Goal: Transaction & Acquisition: Book appointment/travel/reservation

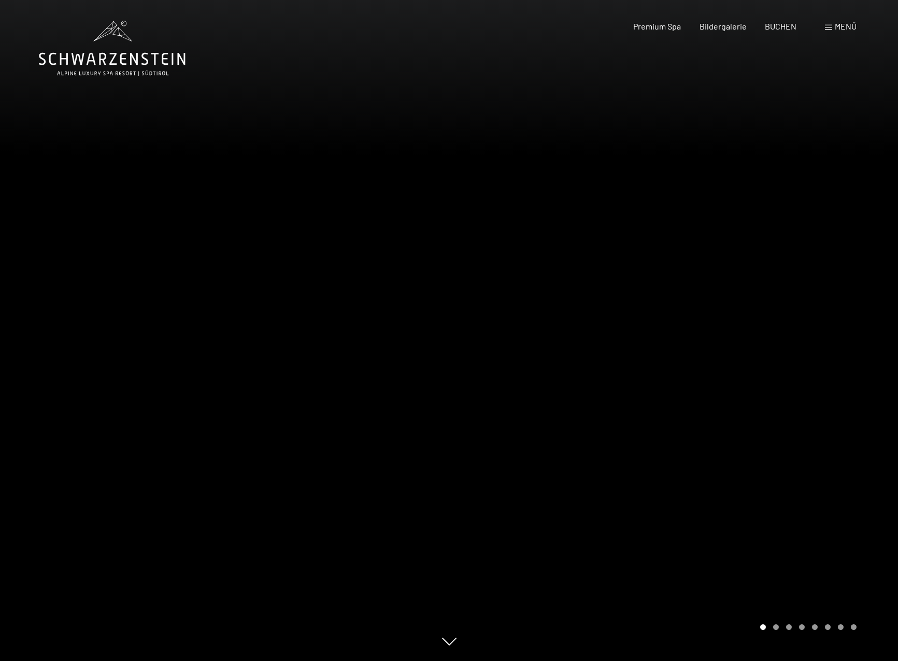
click at [842, 23] on span "Menü" at bounding box center [845, 26] width 22 height 10
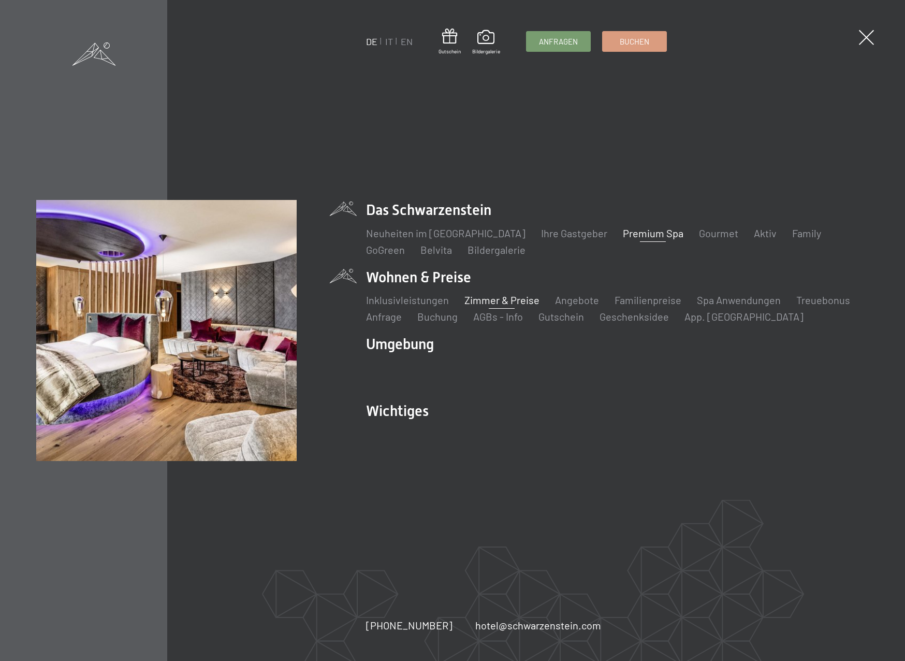
click at [528, 304] on link "Zimmer & Preise" at bounding box center [502, 300] width 75 height 12
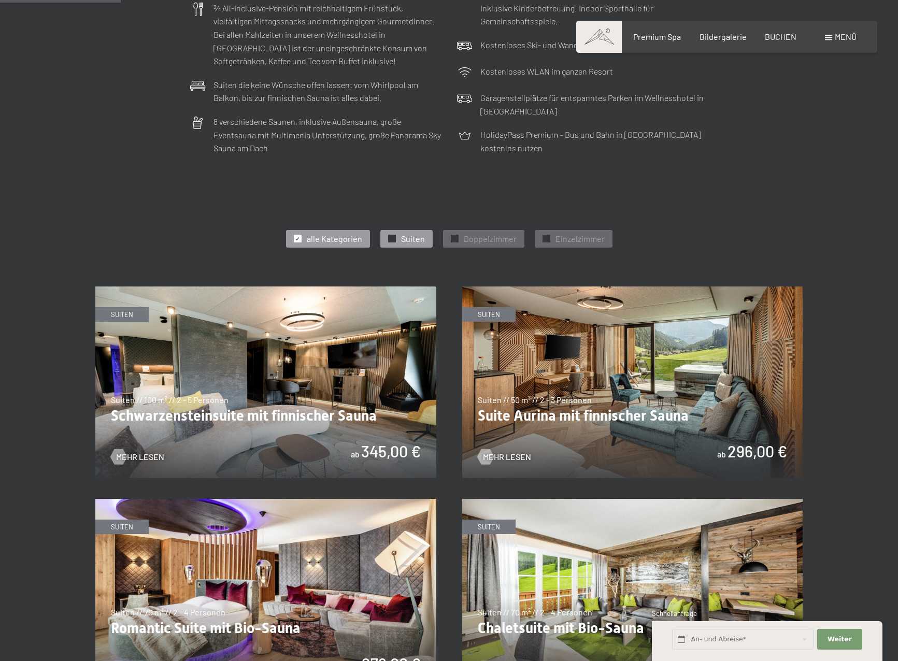
scroll to position [414, 0]
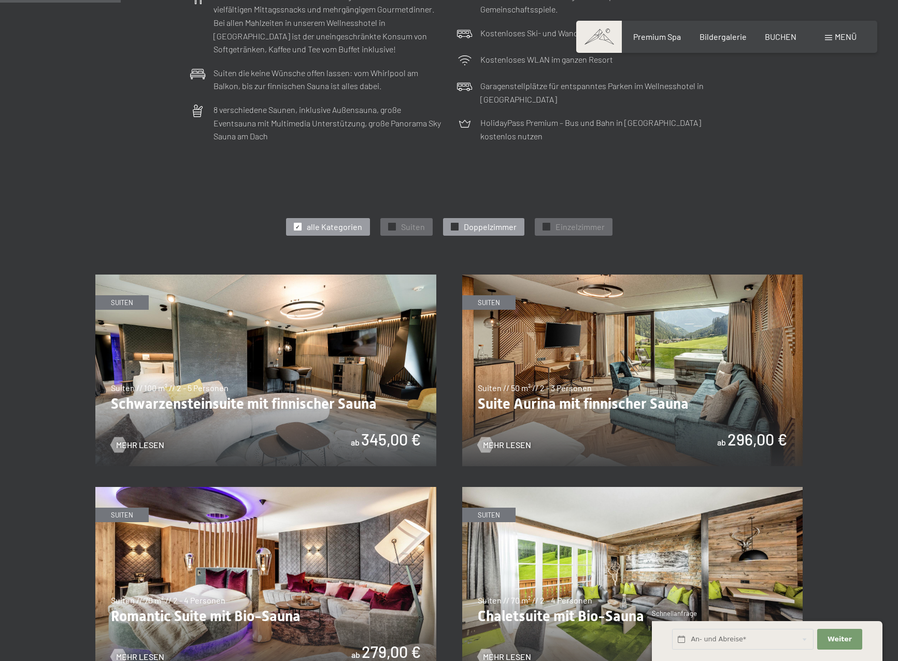
click at [503, 223] on span "Doppelzimmer" at bounding box center [490, 226] width 53 height 11
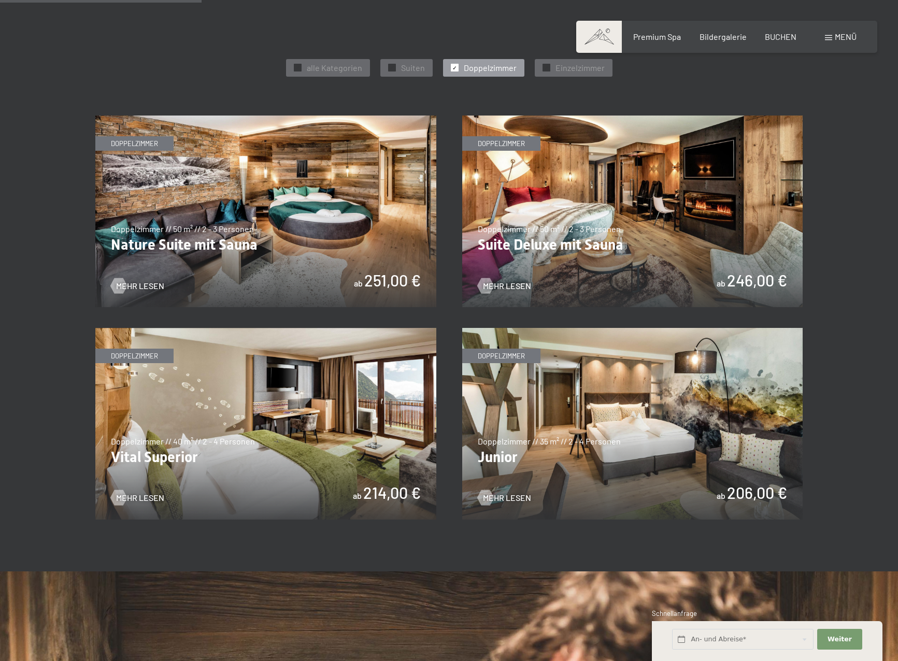
scroll to position [622, 0]
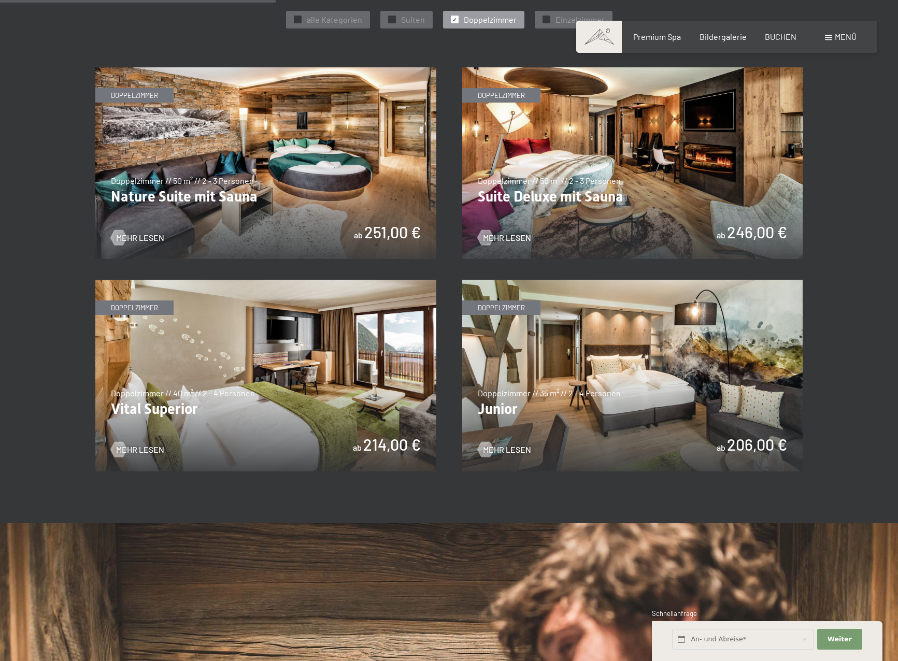
click at [654, 350] on img at bounding box center [632, 376] width 341 height 192
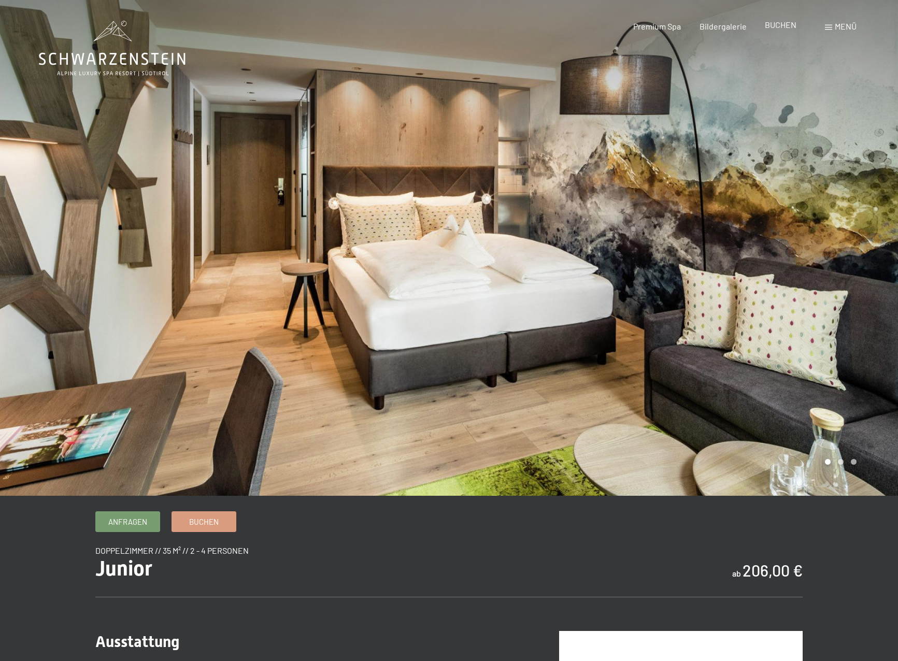
click at [778, 28] on span "BUCHEN" at bounding box center [780, 25] width 32 height 10
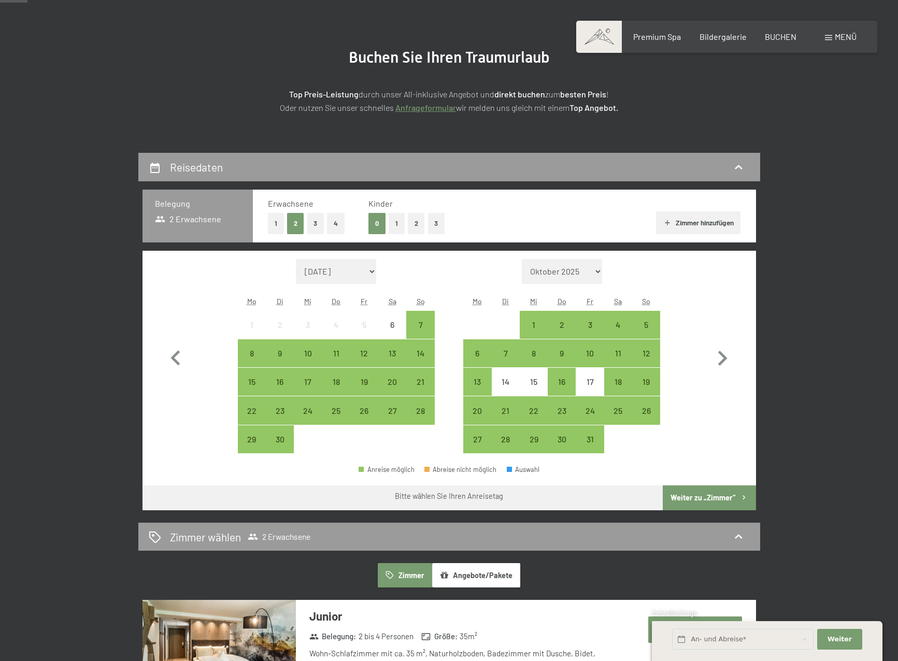
scroll to position [104, 0]
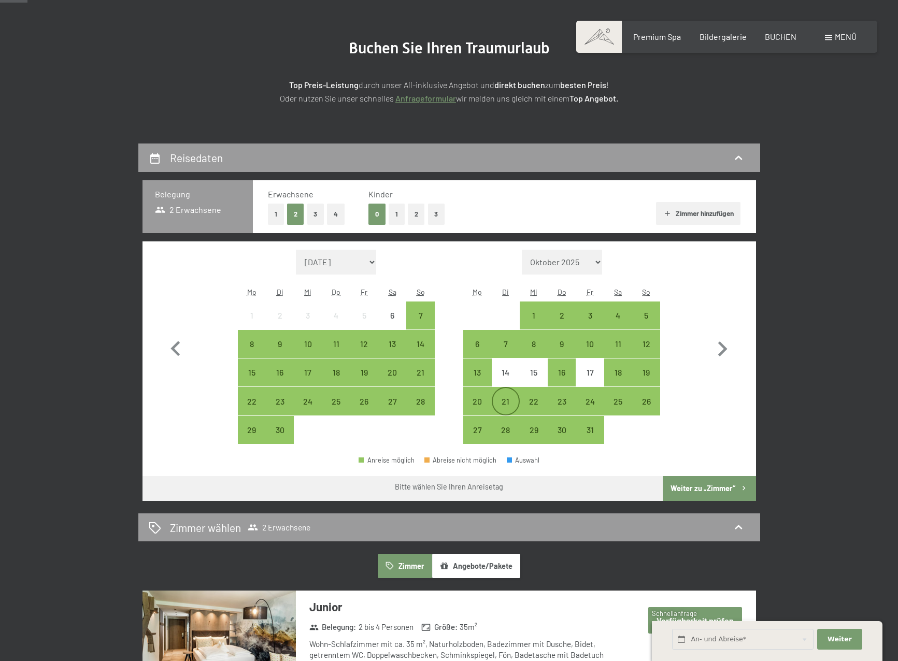
click at [515, 403] on div "21" at bounding box center [506, 410] width 26 height 26
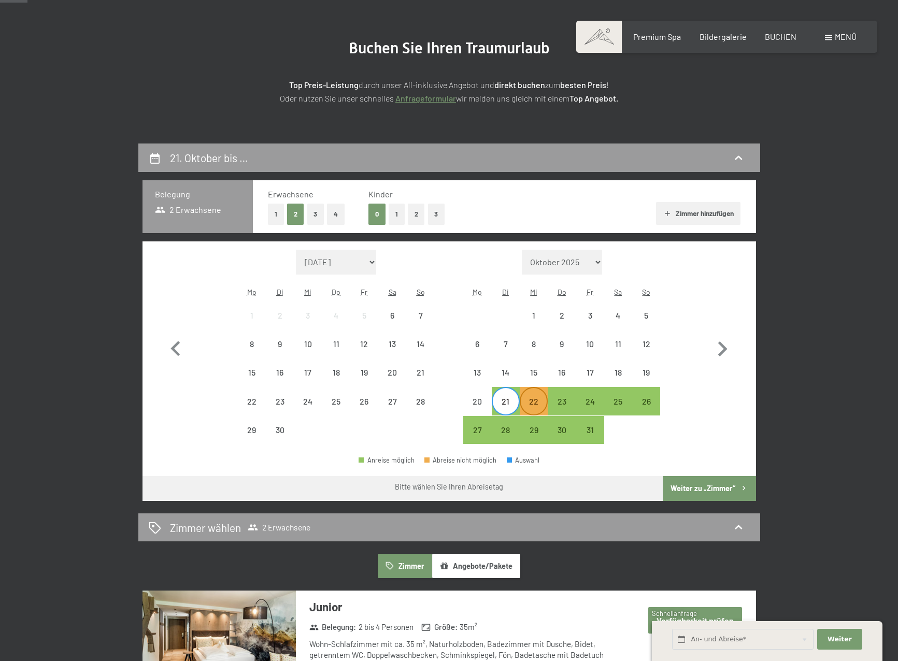
click at [543, 399] on div "22" at bounding box center [534, 410] width 26 height 26
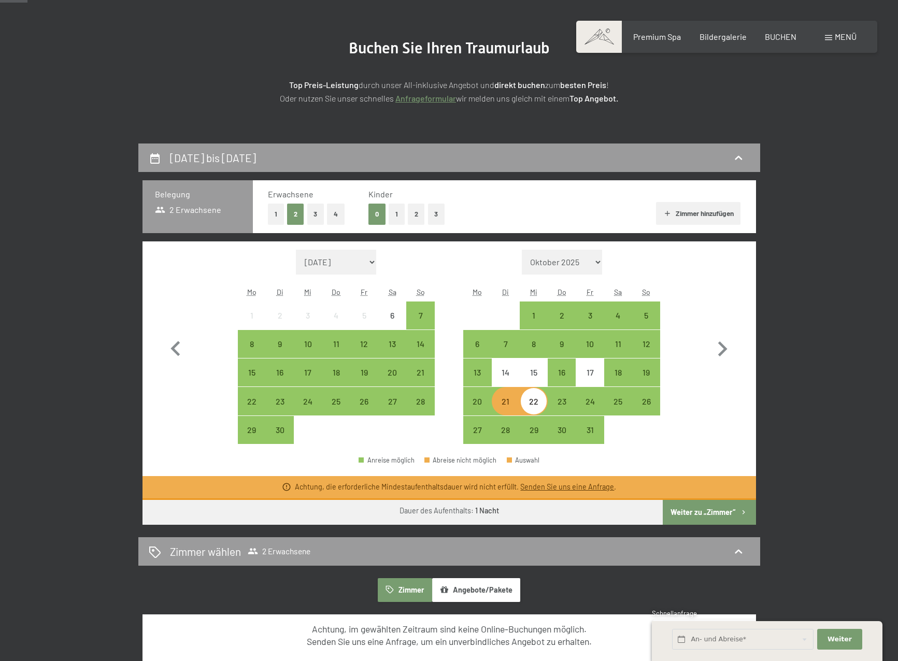
click at [510, 399] on div "21" at bounding box center [506, 410] width 26 height 26
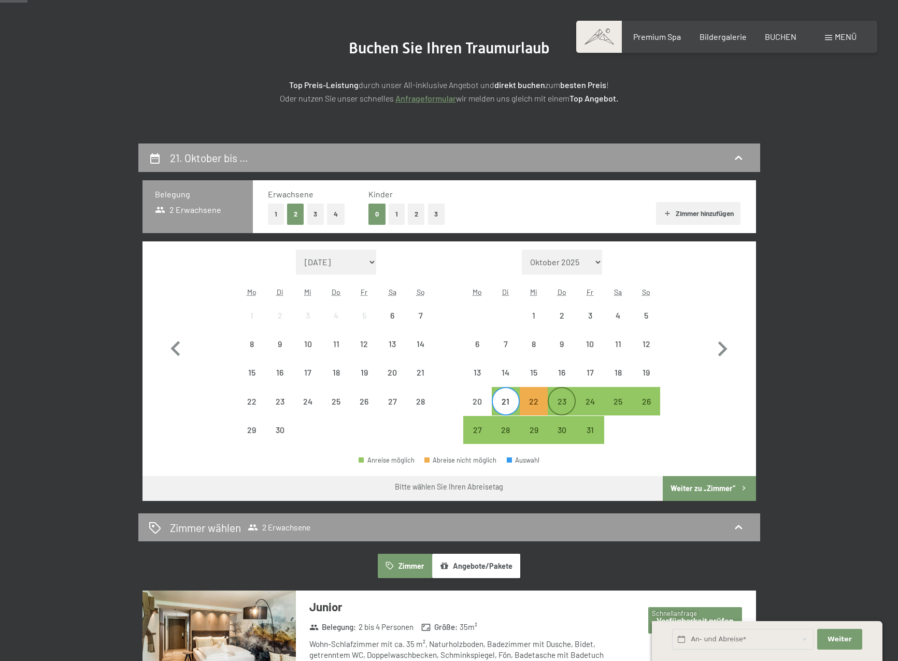
click at [562, 398] on div "23" at bounding box center [562, 410] width 26 height 26
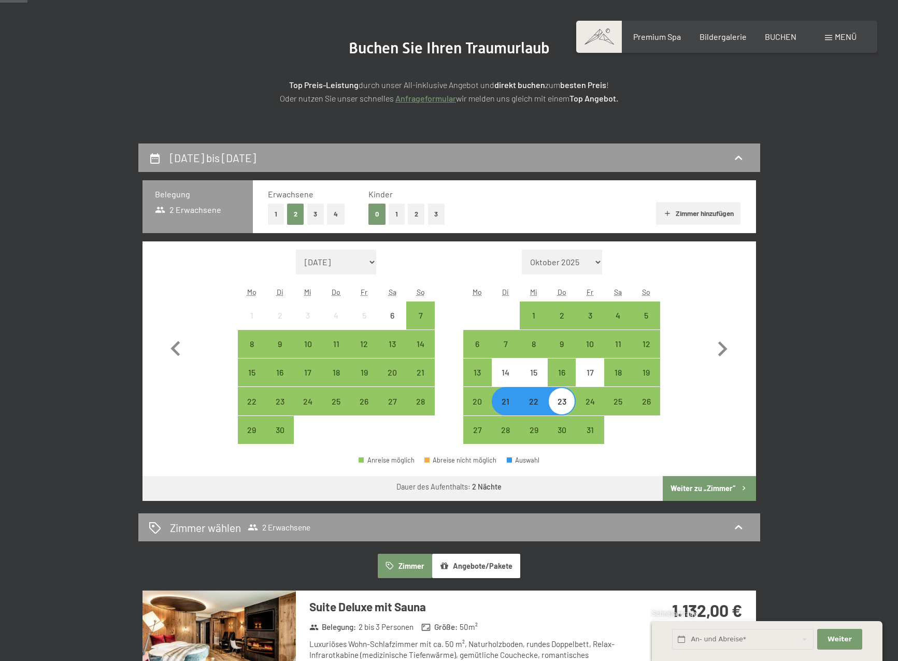
click at [709, 482] on button "Weiter zu „Zimmer“" at bounding box center [708, 488] width 93 height 25
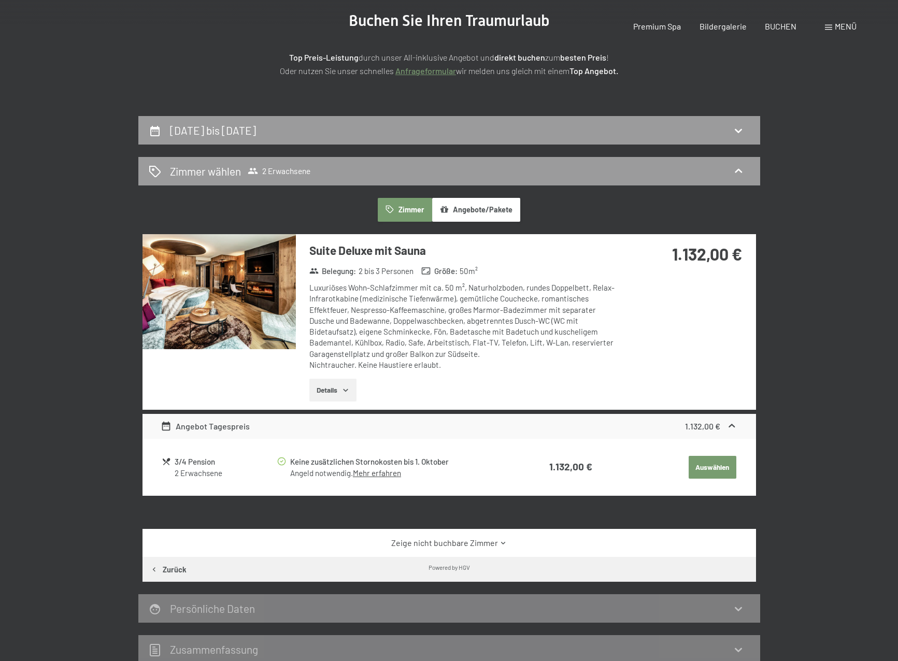
scroll to position [0, 0]
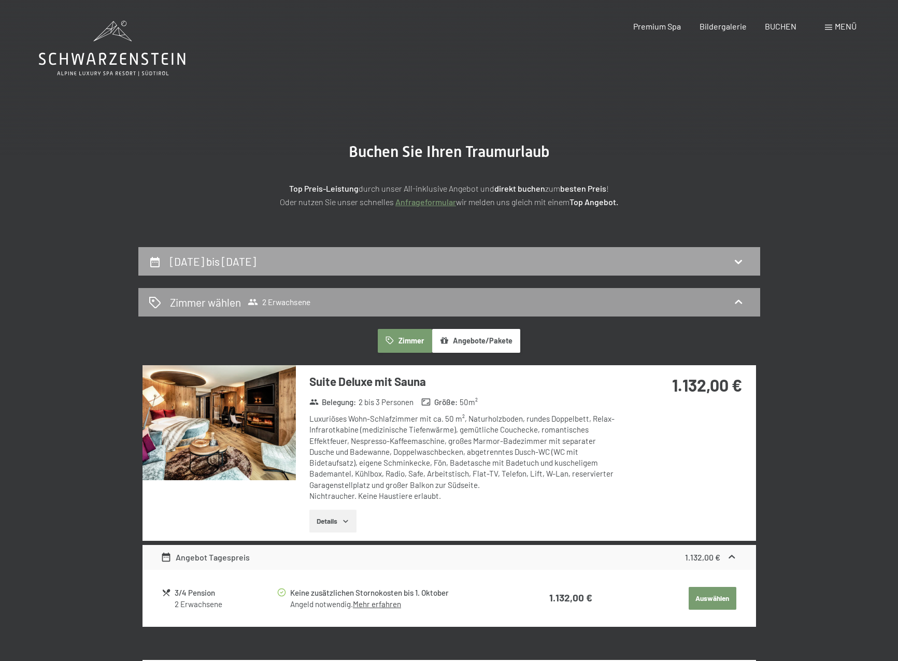
click at [260, 268] on div "21. Oktober bis 23. Oktober 2025" at bounding box center [215, 261] width 90 height 15
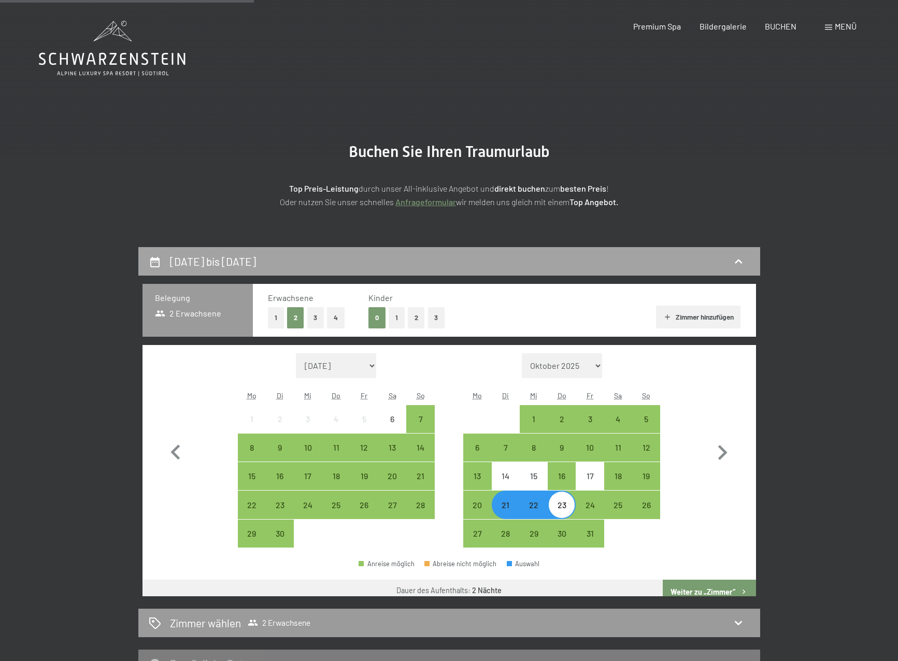
scroll to position [247, 0]
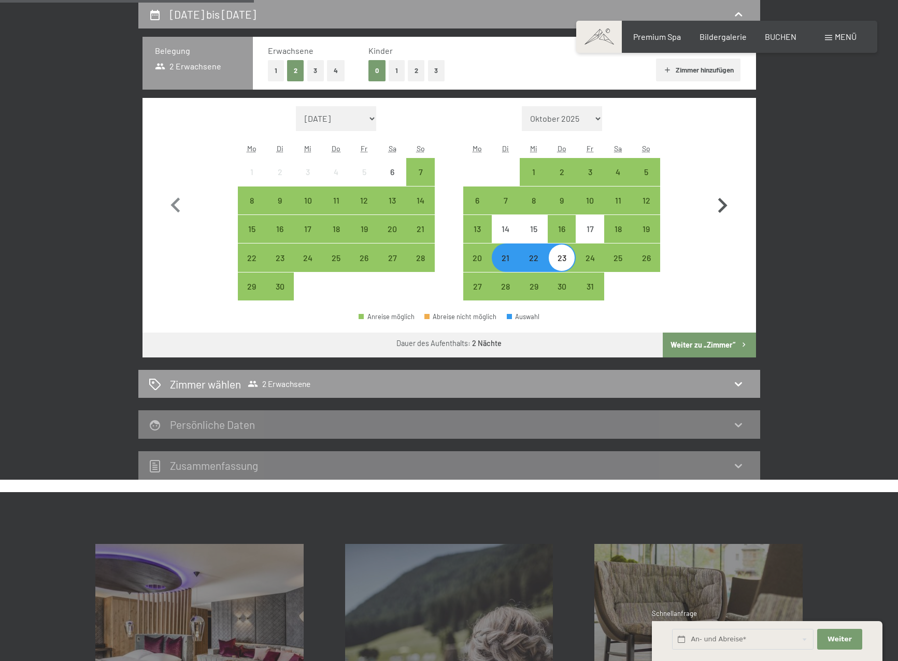
click at [719, 202] on icon "button" at bounding box center [722, 206] width 30 height 30
select select "2025-10-01"
select select "2025-11-01"
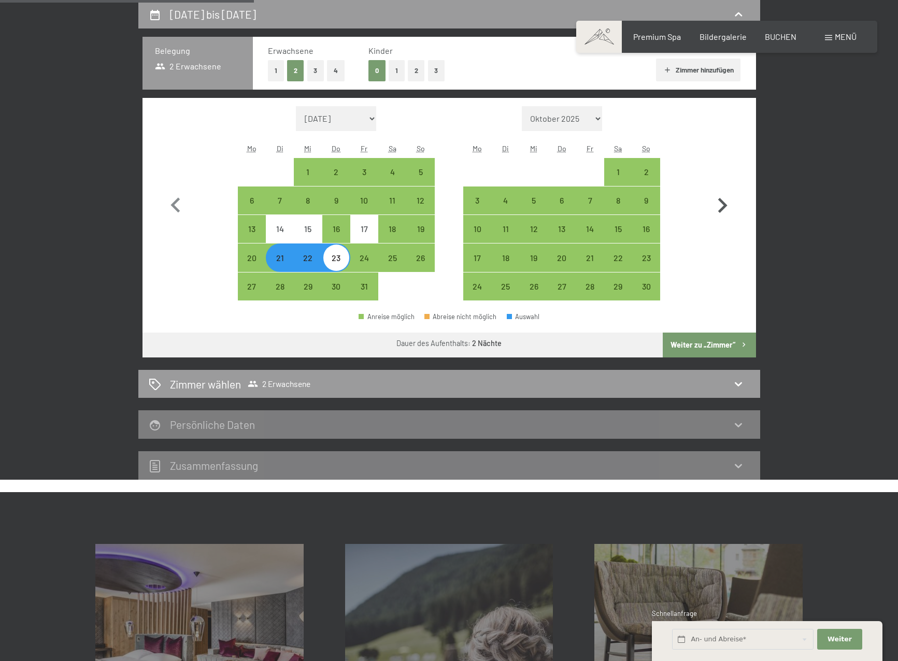
click at [723, 202] on icon "button" at bounding box center [722, 205] width 9 height 15
select select "2025-11-01"
select select "2025-12-01"
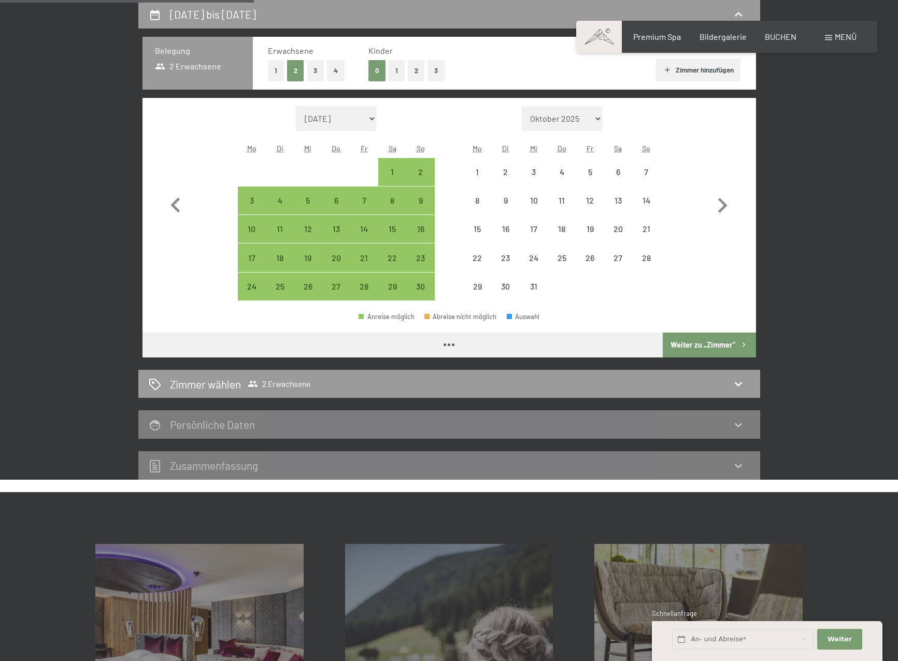
select select "2025-11-01"
select select "2025-12-01"
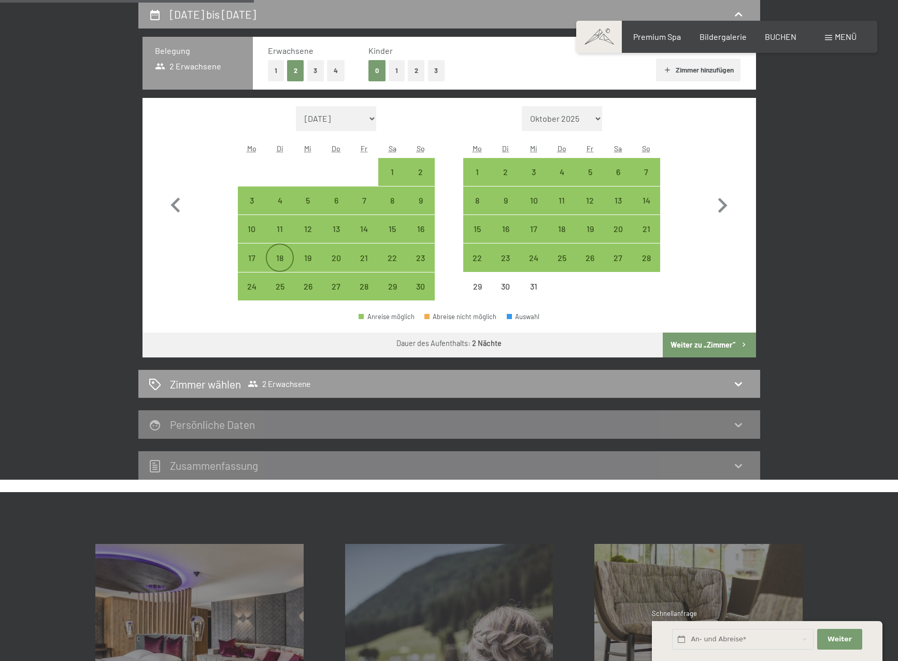
click at [273, 258] on div "18" at bounding box center [280, 267] width 26 height 26
select select "2025-11-01"
select select "2025-12-01"
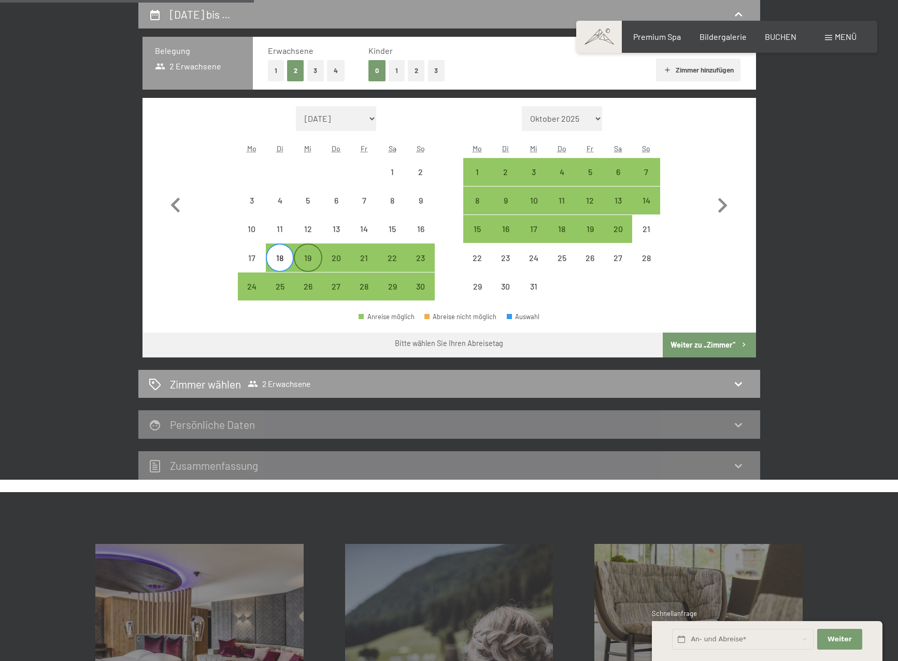
click at [307, 255] on div "19" at bounding box center [308, 267] width 26 height 26
select select "2025-11-01"
select select "2025-12-01"
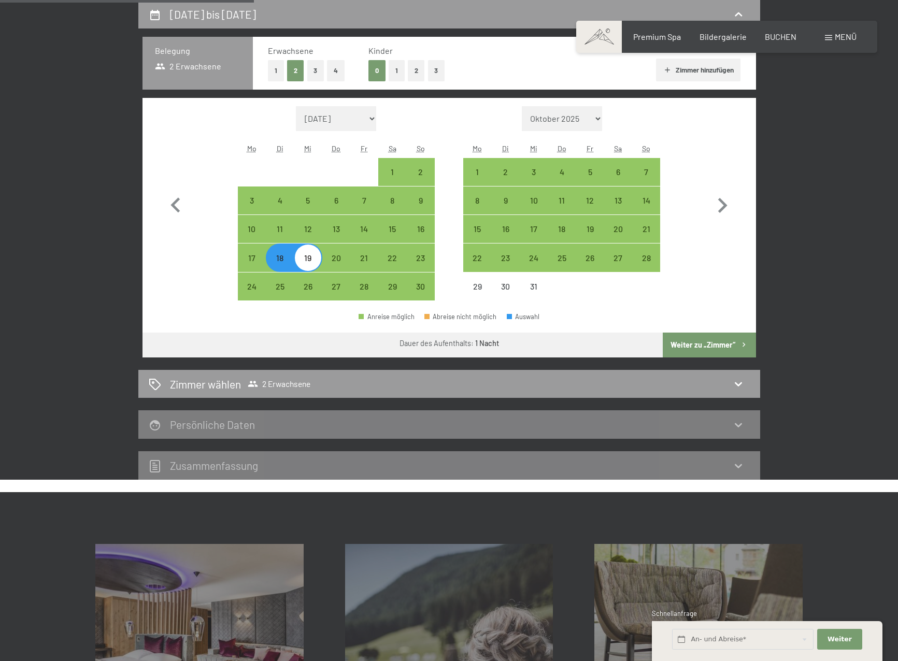
click at [694, 339] on button "Weiter zu „Zimmer“" at bounding box center [708, 345] width 93 height 25
select select "2025-11-01"
select select "2025-12-01"
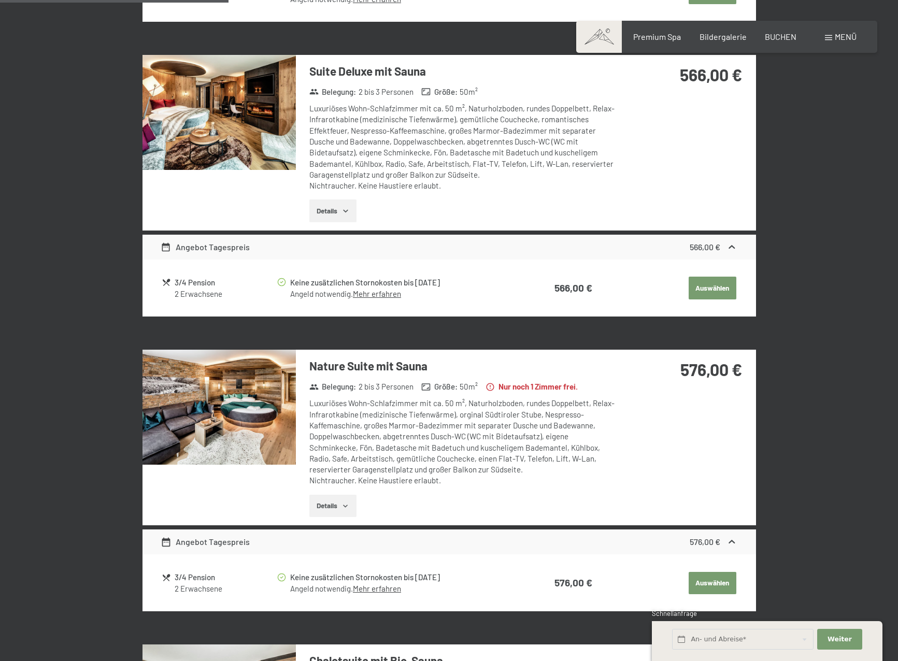
scroll to position [661, 0]
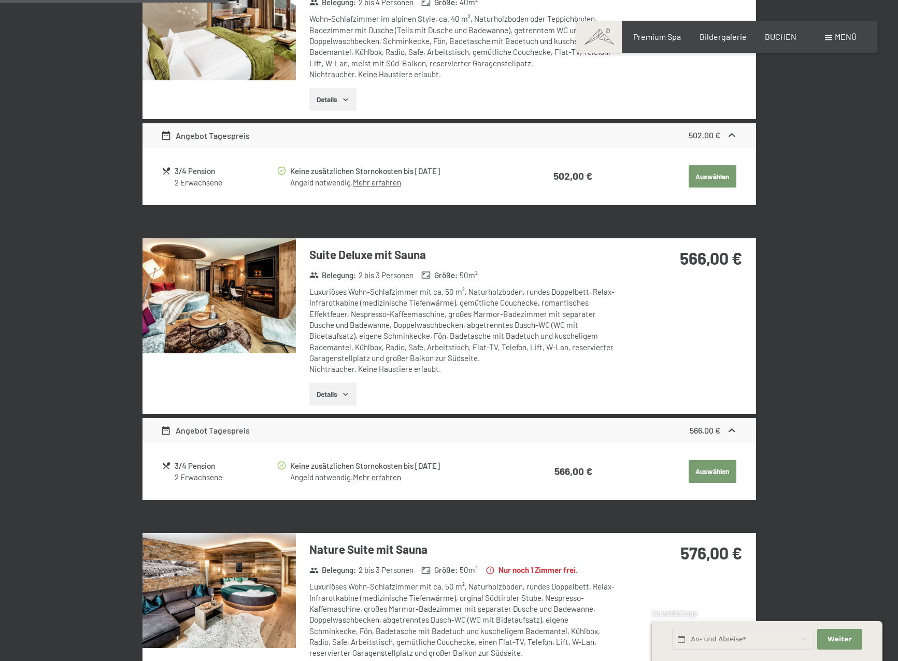
click at [346, 390] on icon "button" at bounding box center [345, 394] width 8 height 8
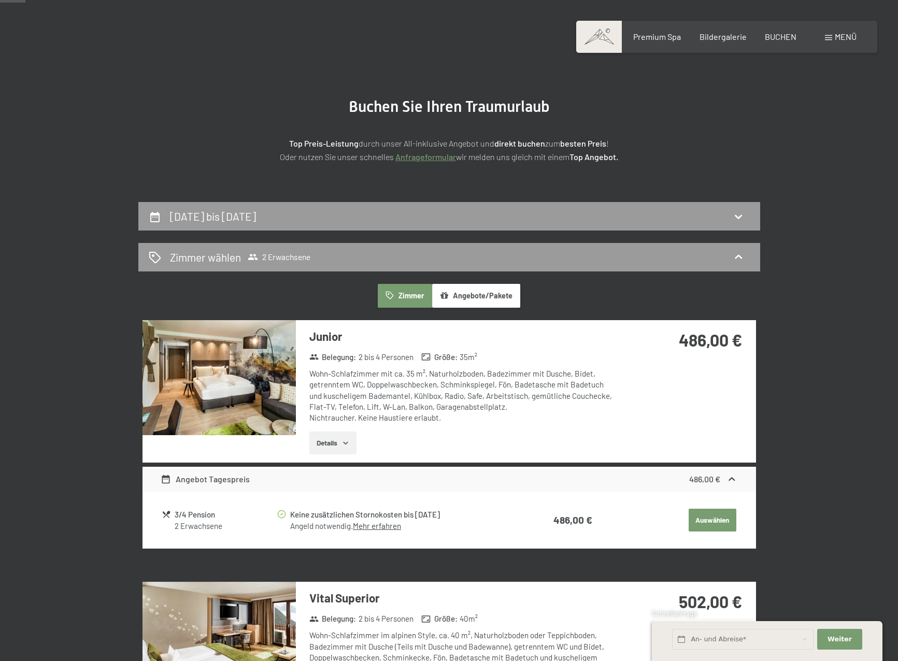
scroll to position [0, 0]
